Goal: Go to known website: Go to known website

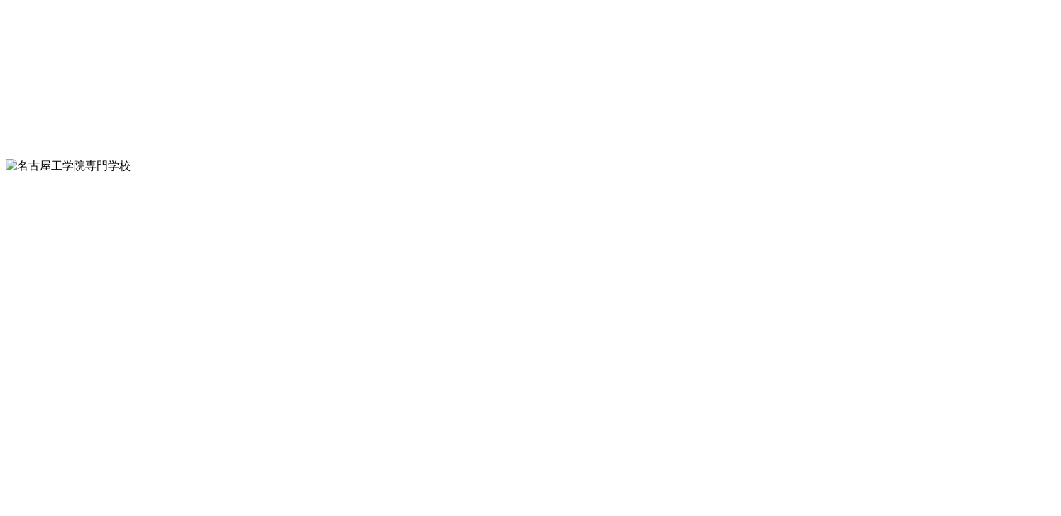
scroll to position [8541, 0]
